Goal: Task Accomplishment & Management: Complete application form

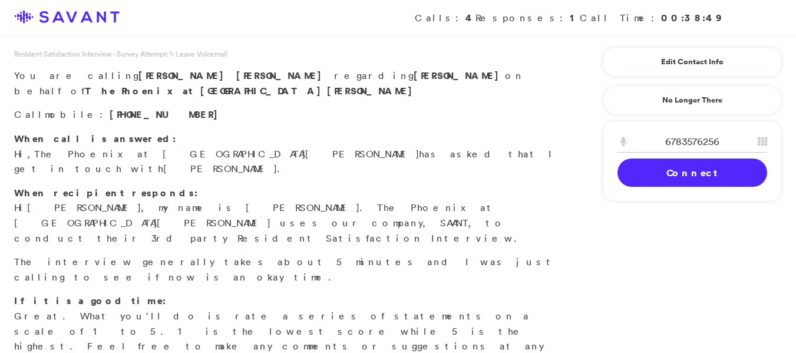
click at [661, 179] on link "Connect" at bounding box center [693, 173] width 150 height 28
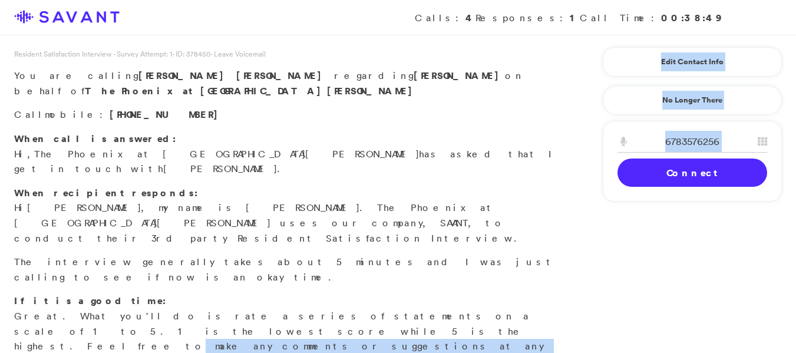
drag, startPoint x: 676, startPoint y: 174, endPoint x: 772, endPoint y: 262, distance: 130.6
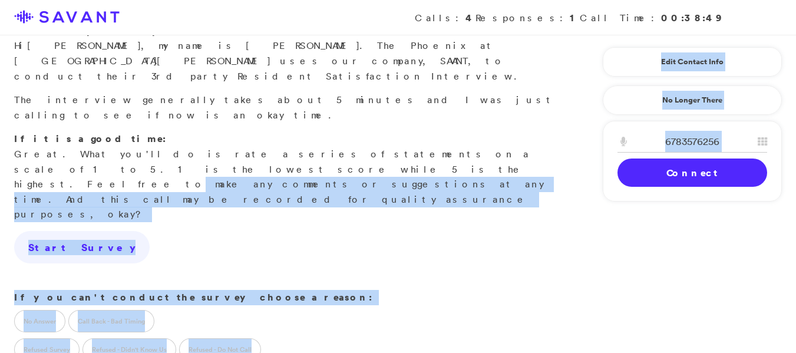
scroll to position [166, 0]
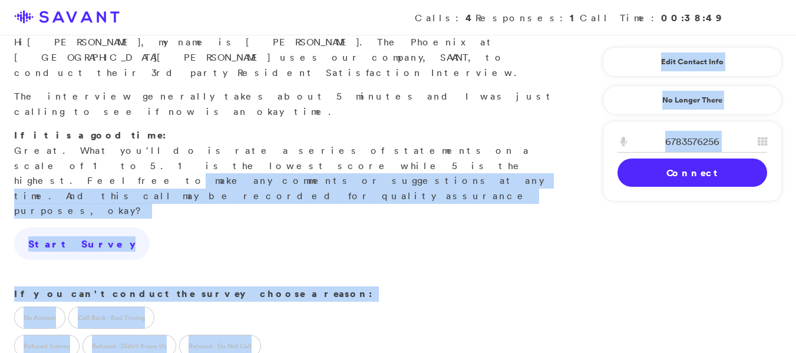
click at [455, 302] on div "No Answer Call Back - Bad Timing" at bounding box center [286, 316] width 572 height 28
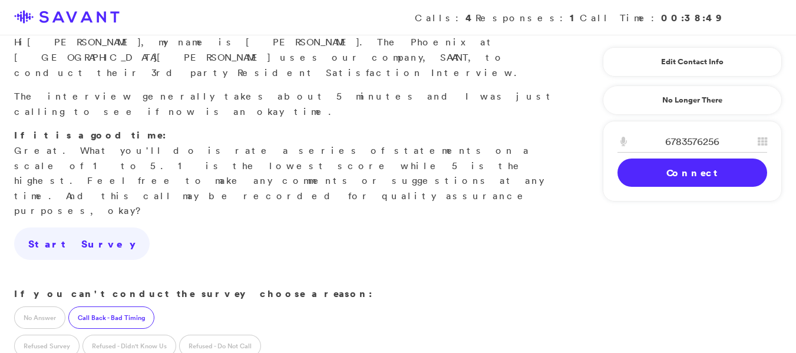
click at [91, 307] on label "Call Back - Bad Timing" at bounding box center [111, 318] width 86 height 22
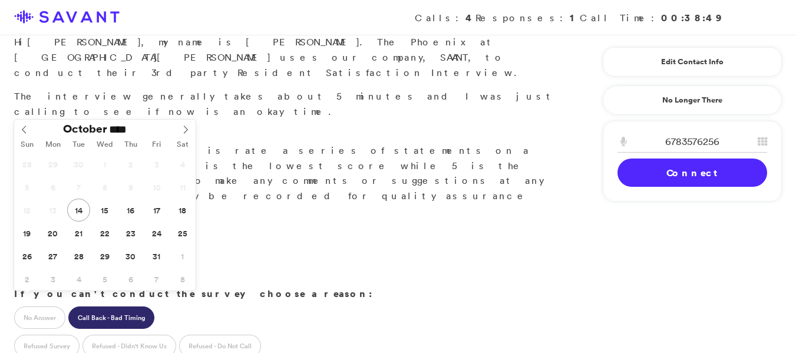
type input "**********"
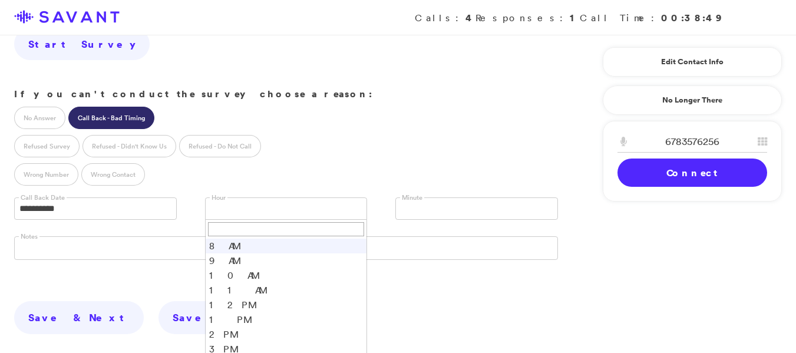
scroll to position [374, 0]
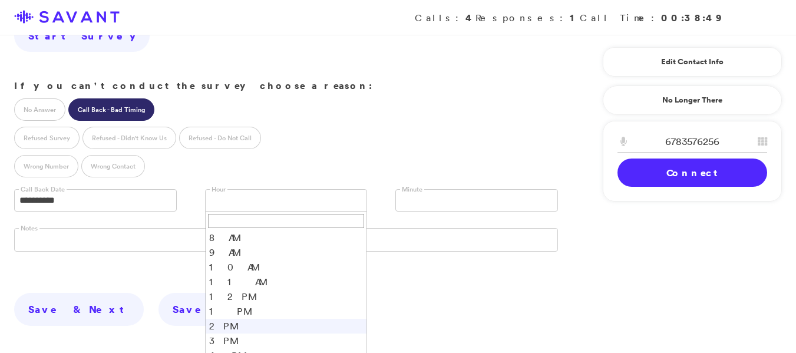
click at [239, 319] on li "2 PM" at bounding box center [287, 326] width 162 height 15
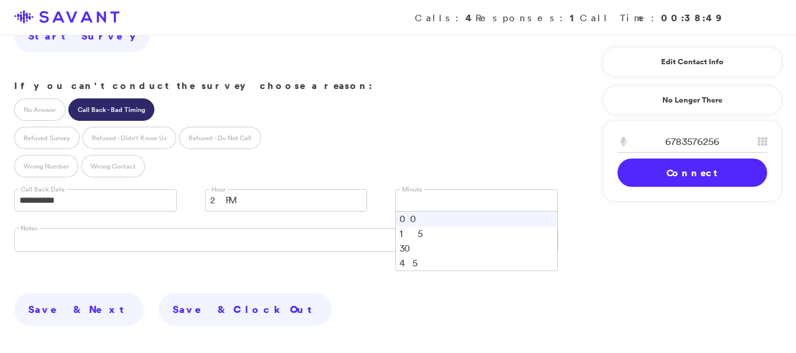
click at [440, 189] on link at bounding box center [477, 200] width 163 height 22
click at [436, 212] on li "00" at bounding box center [477, 219] width 162 height 15
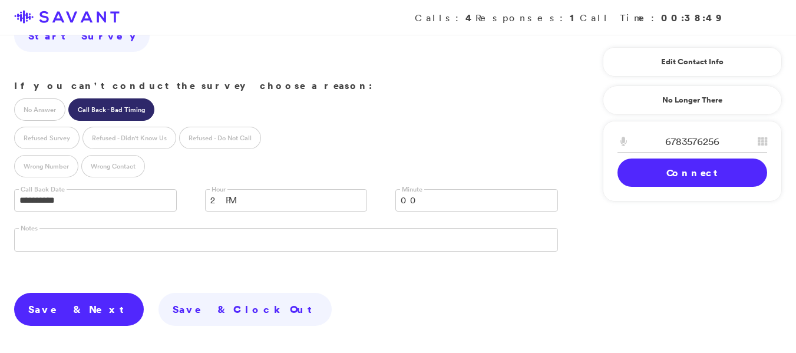
click at [65, 293] on link "Save & Next" at bounding box center [79, 309] width 130 height 33
